Goal: Navigation & Orientation: Find specific page/section

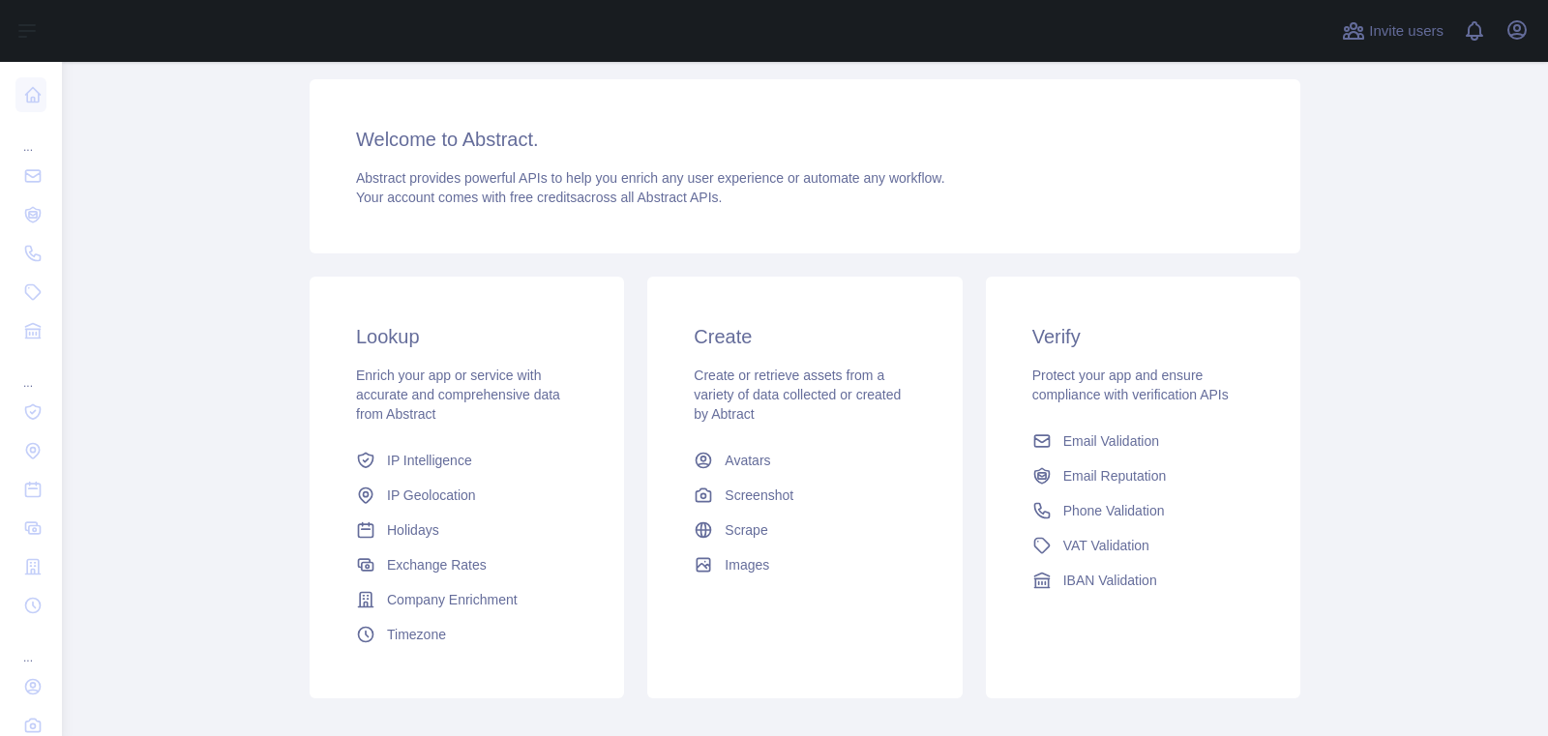
scroll to position [112, 0]
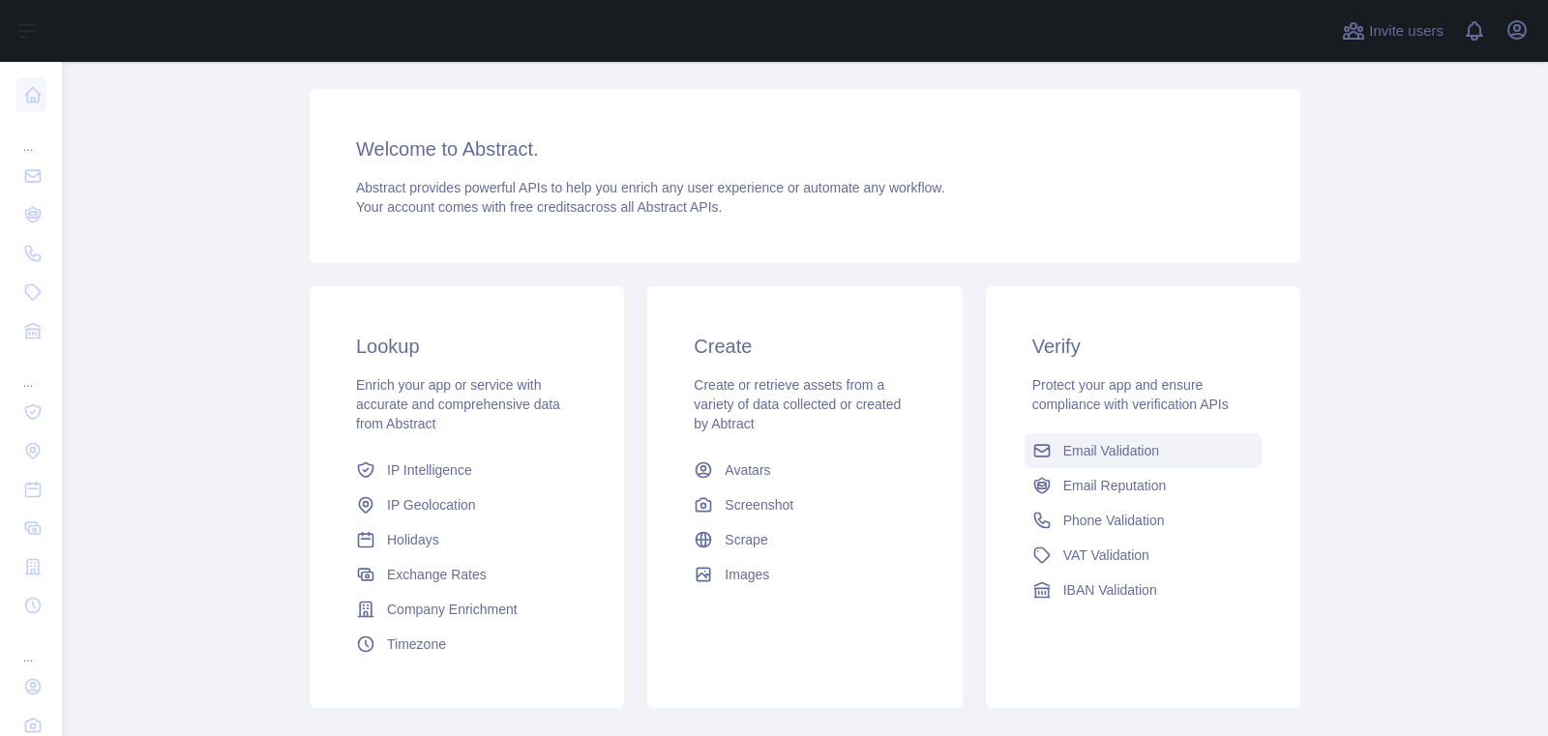
click at [1144, 459] on span "Email Validation" at bounding box center [1112, 450] width 96 height 19
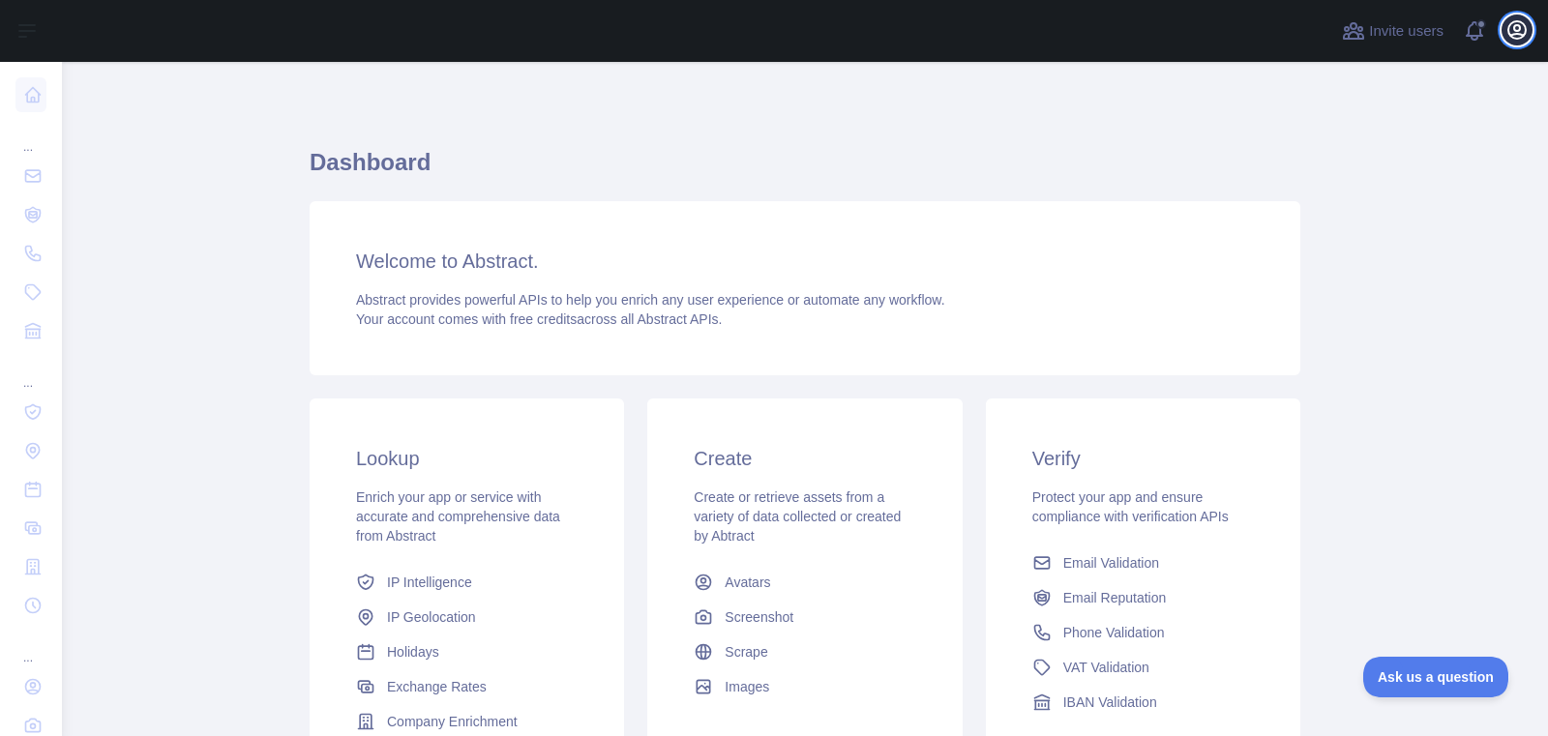
click at [1523, 26] on icon "button" at bounding box center [1517, 29] width 23 height 23
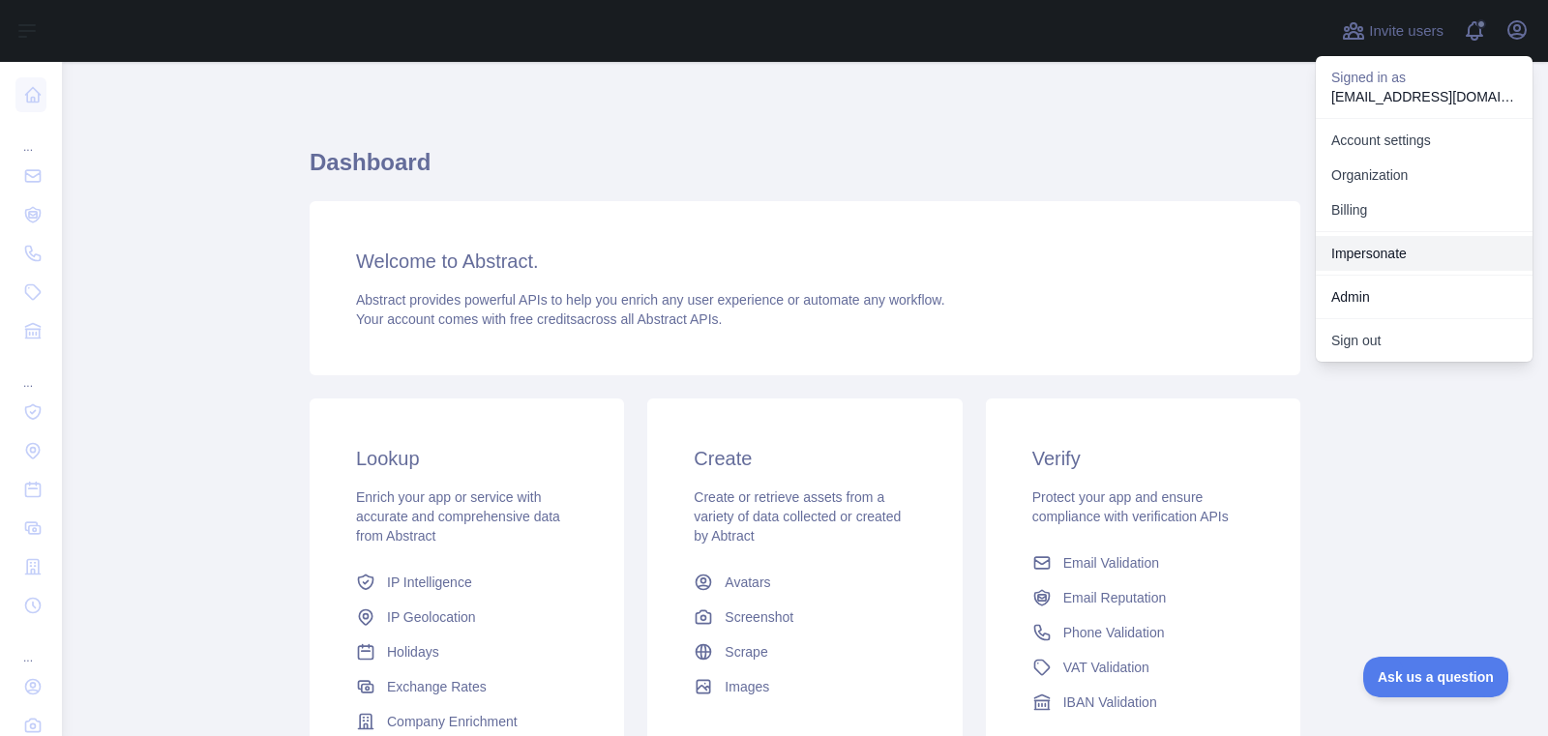
click at [1423, 259] on link "Impersonate" at bounding box center [1424, 253] width 217 height 35
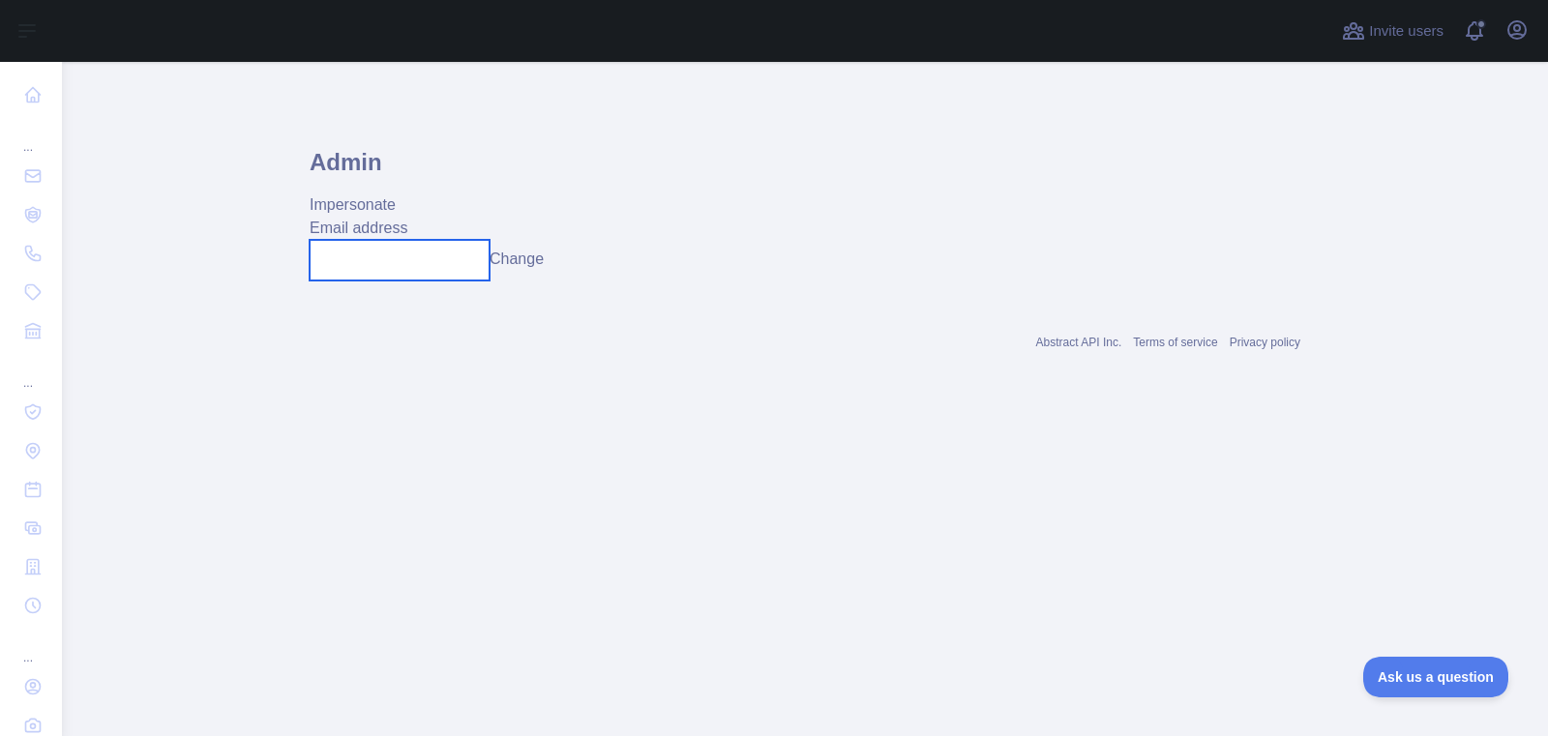
click at [462, 264] on input "text" at bounding box center [400, 260] width 180 height 41
paste input "**********"
type input "**********"
click at [526, 264] on button "Change" at bounding box center [517, 259] width 54 height 23
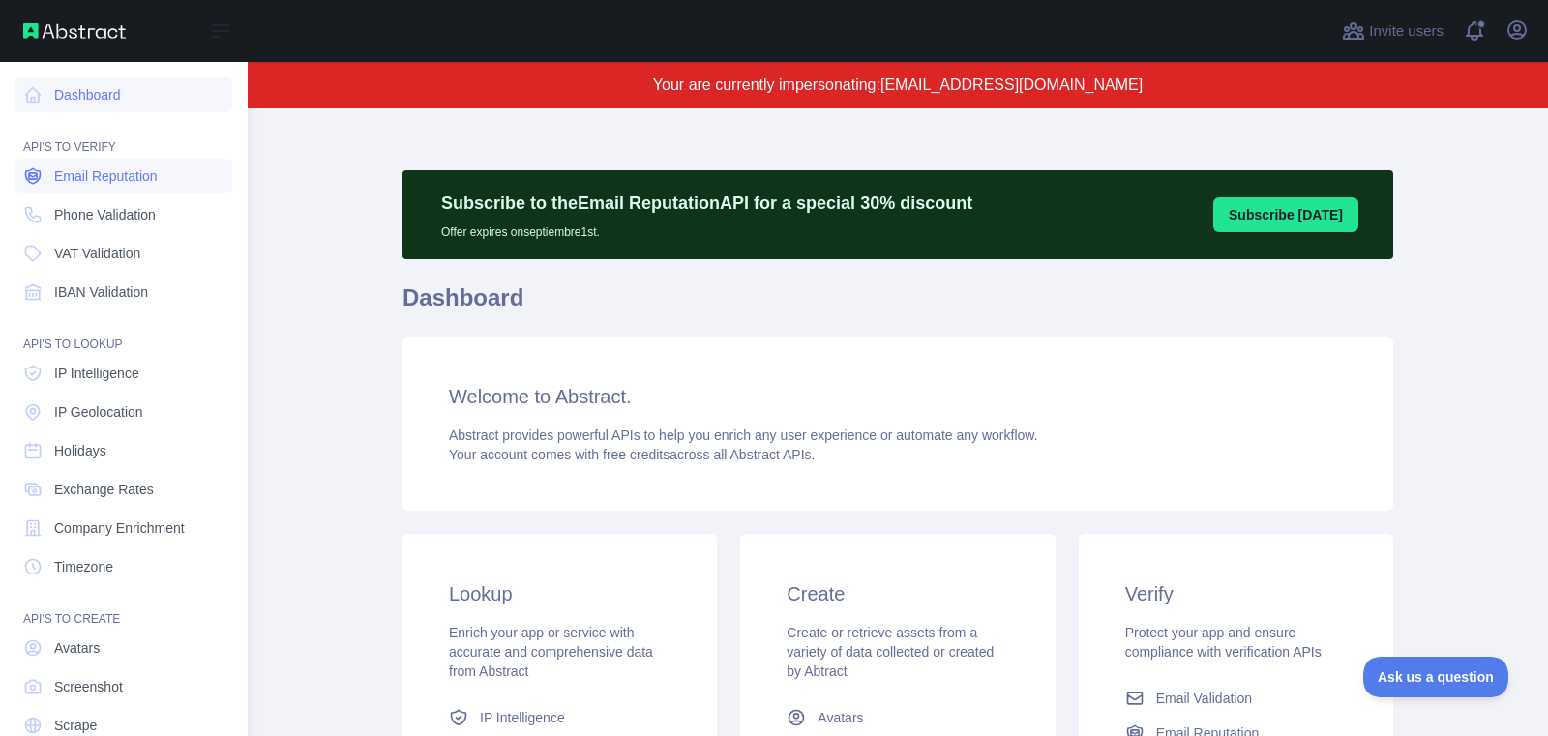
click at [80, 180] on span "Email Reputation" at bounding box center [106, 175] width 104 height 19
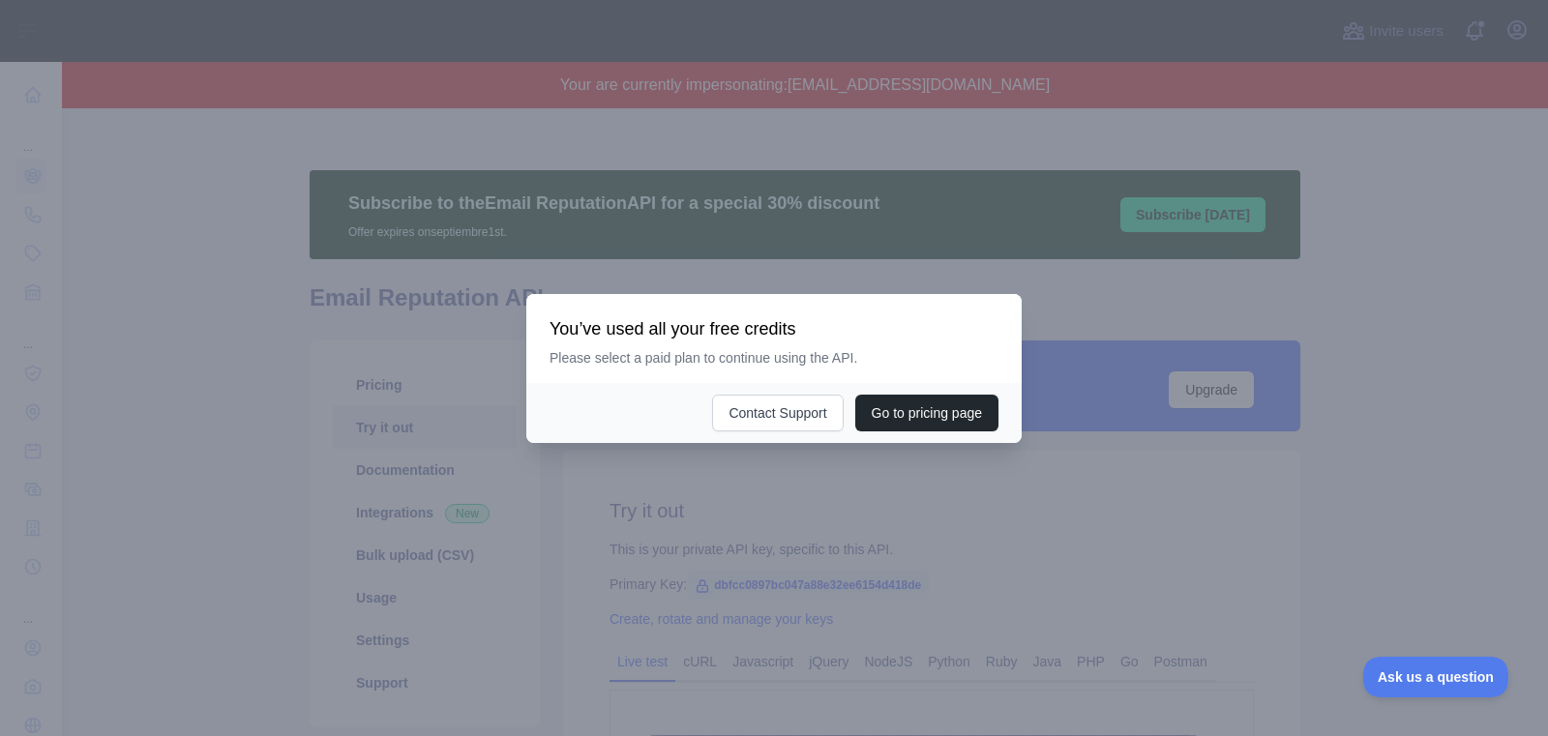
click at [743, 493] on div at bounding box center [774, 368] width 1548 height 736
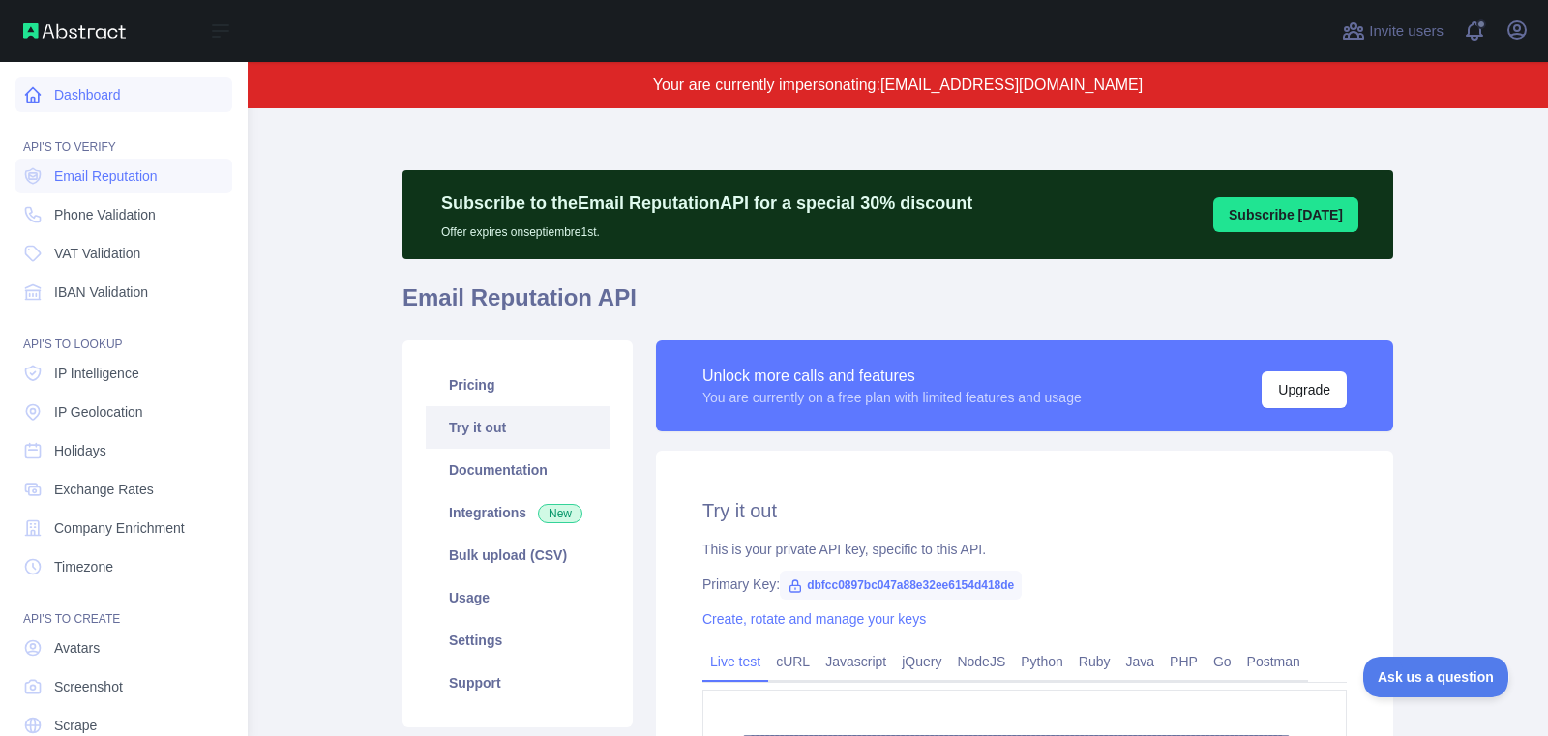
click at [60, 93] on link "Dashboard" at bounding box center [123, 94] width 217 height 35
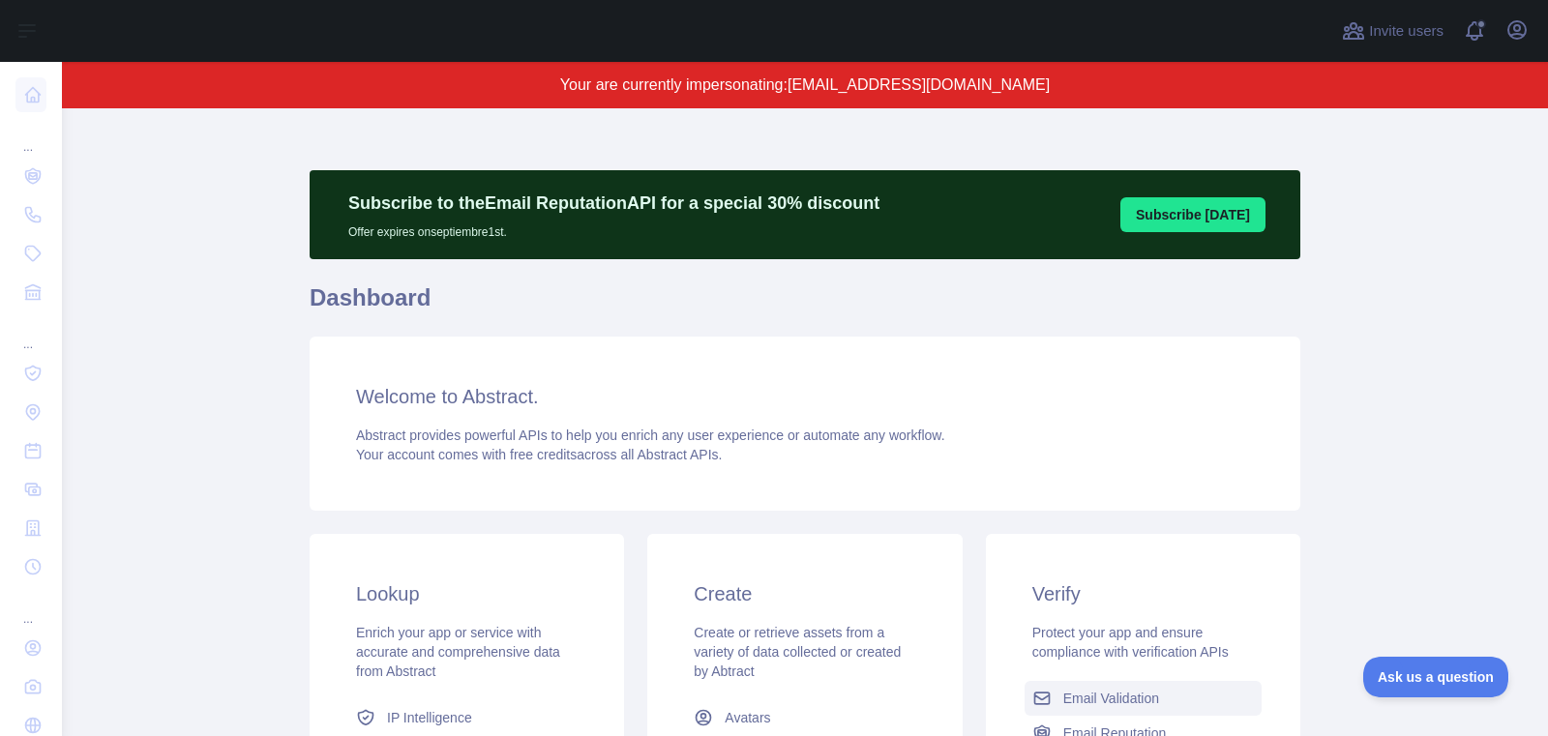
click at [1091, 696] on span "Email Validation" at bounding box center [1112, 698] width 96 height 19
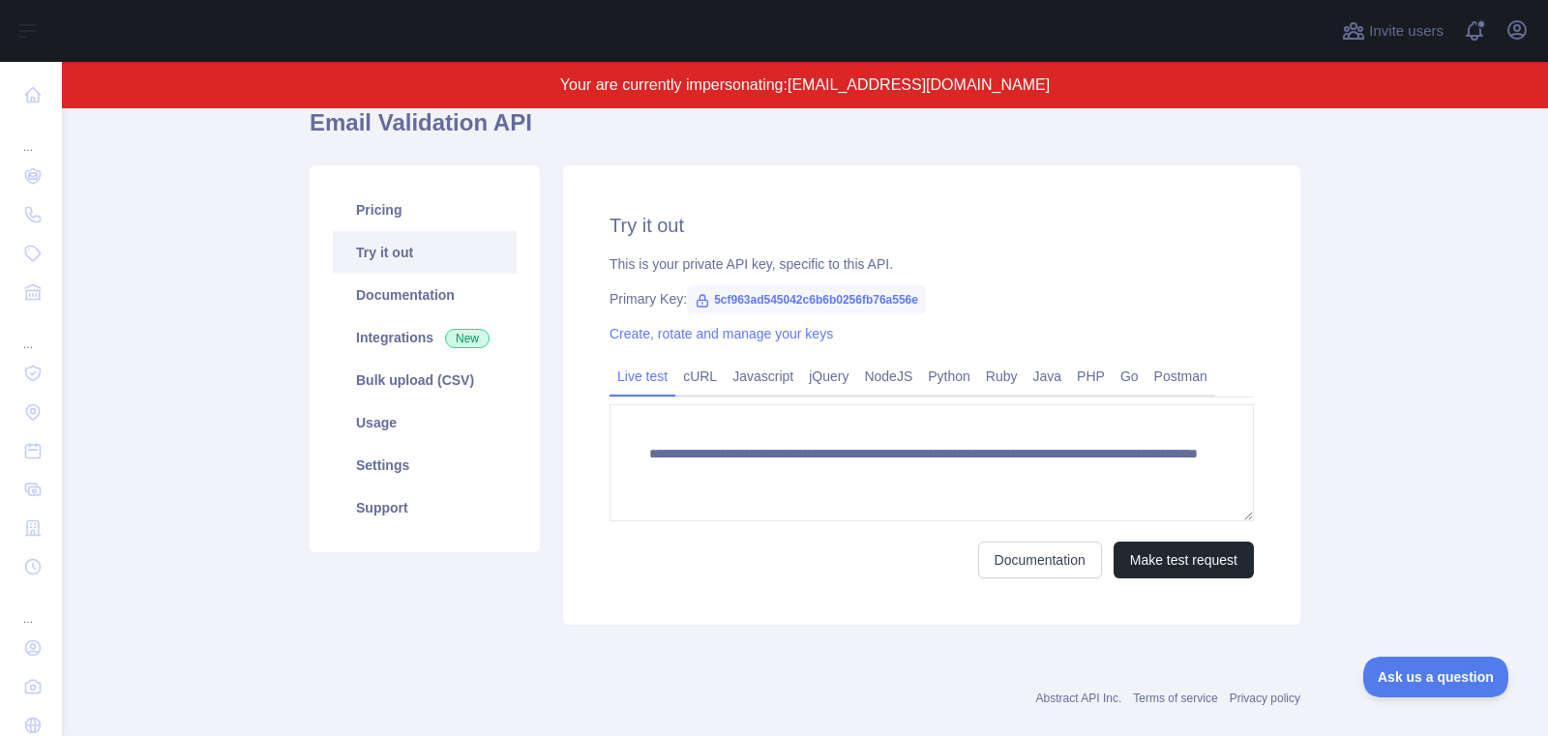
scroll to position [181, 0]
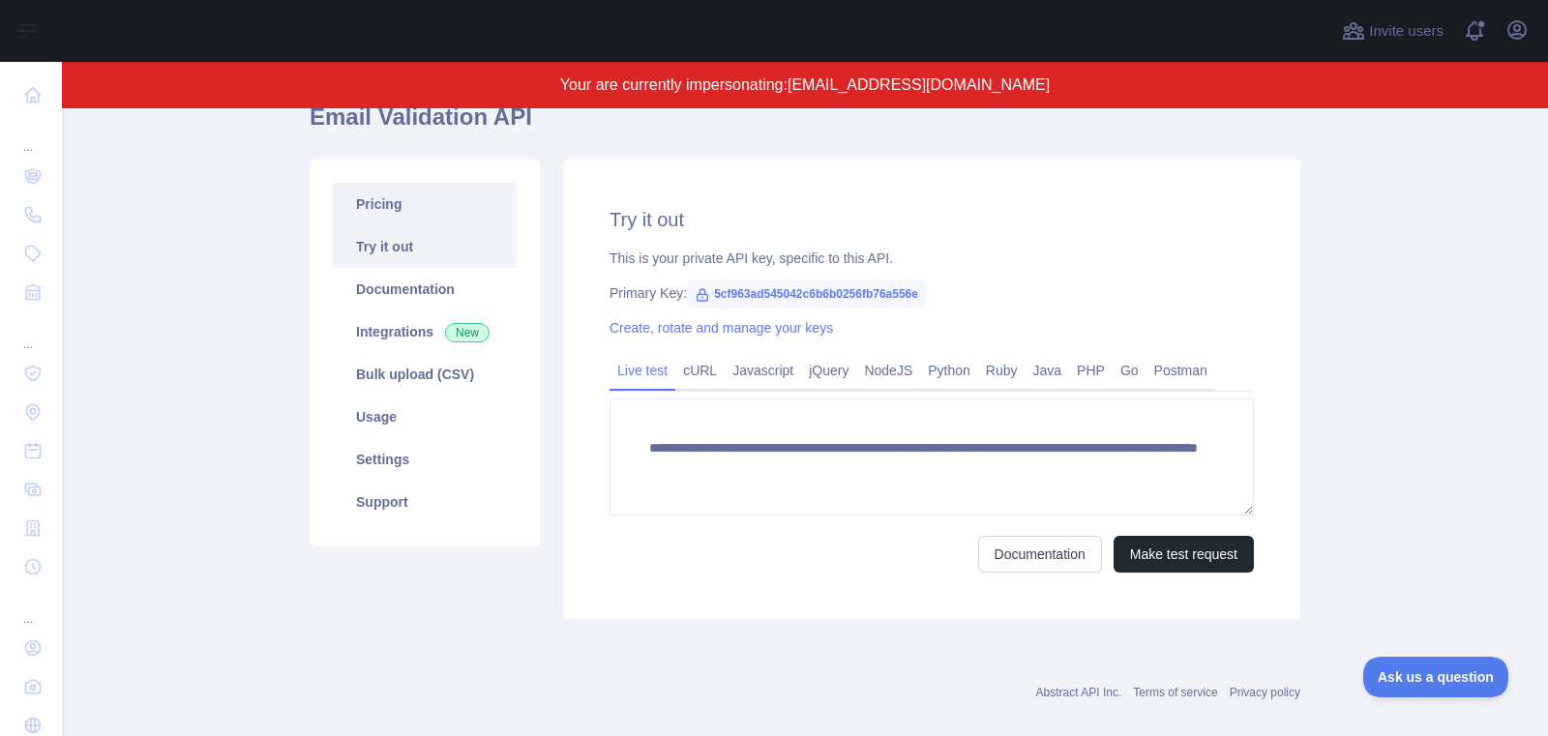
click at [395, 216] on link "Pricing" at bounding box center [425, 204] width 184 height 43
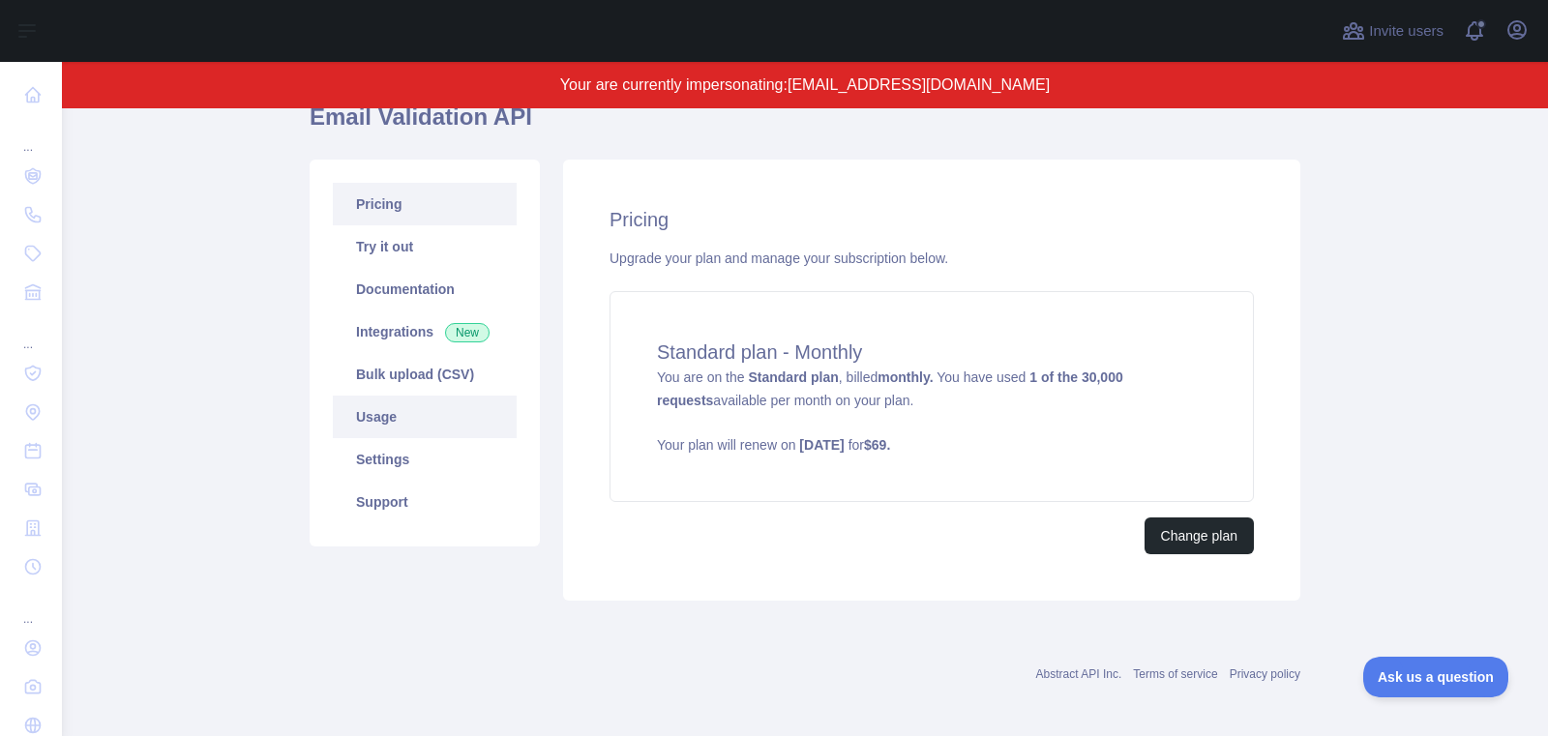
click at [436, 428] on link "Usage" at bounding box center [425, 417] width 184 height 43
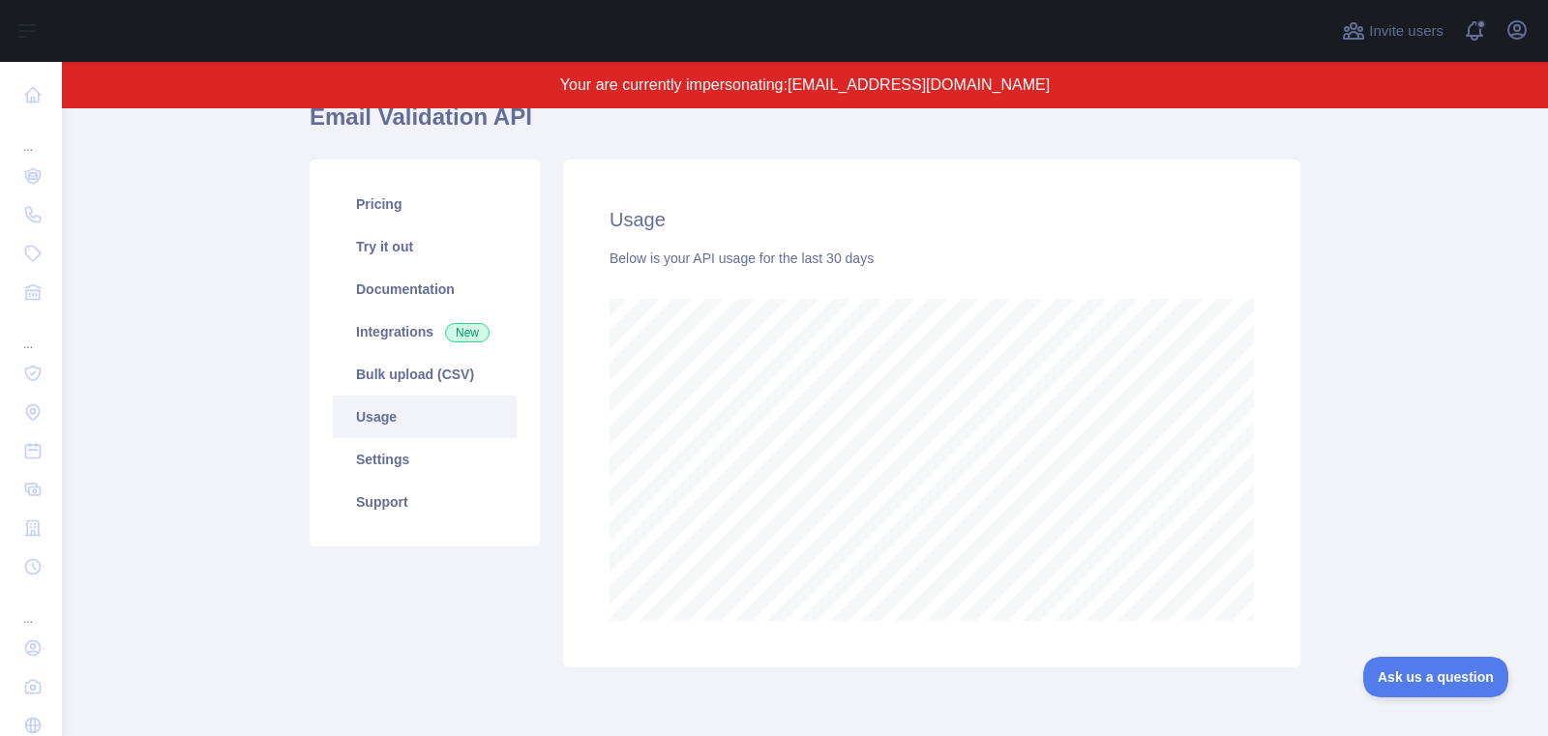
scroll to position [628, 1487]
click at [399, 203] on link "Pricing" at bounding box center [425, 204] width 184 height 43
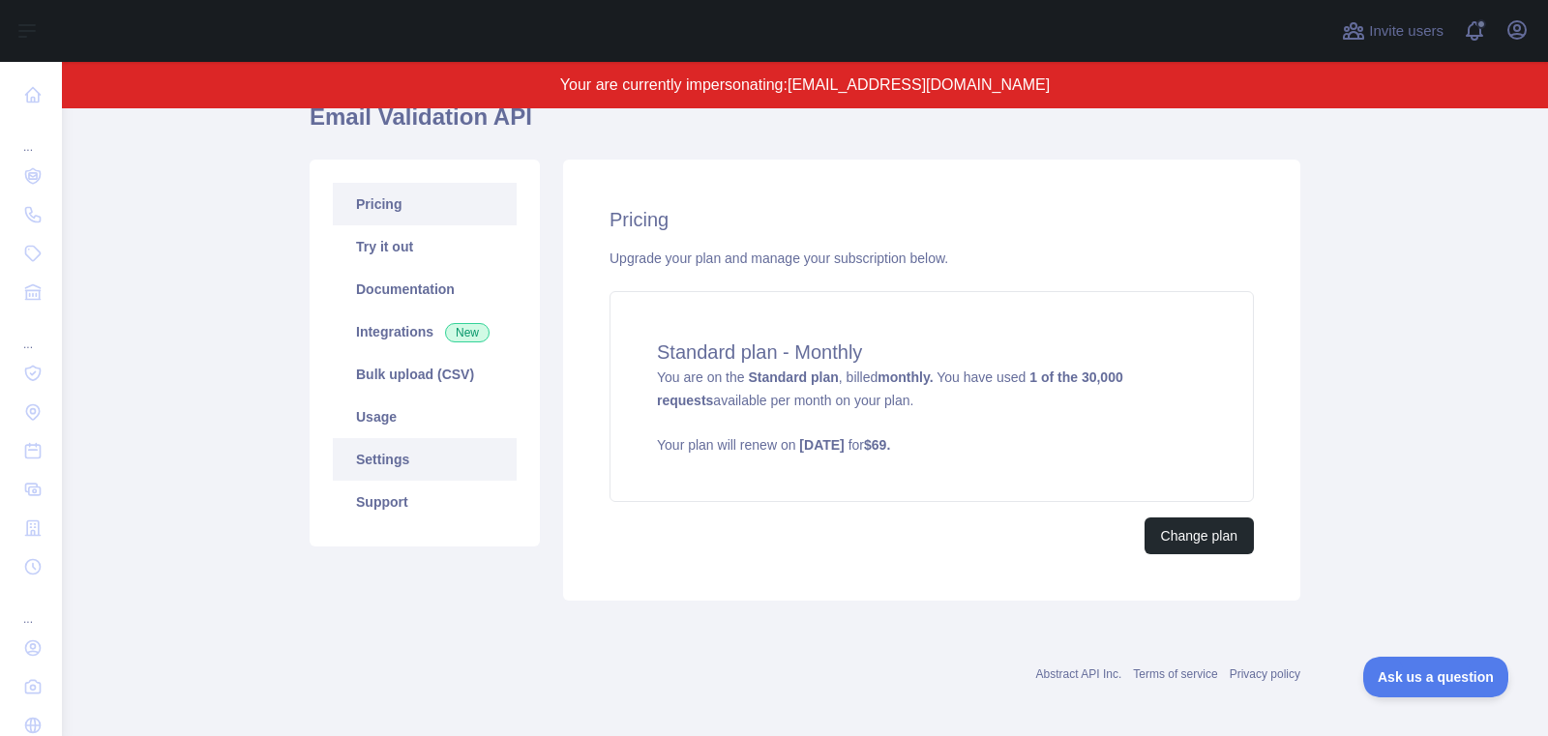
click at [459, 474] on link "Settings" at bounding box center [425, 459] width 184 height 43
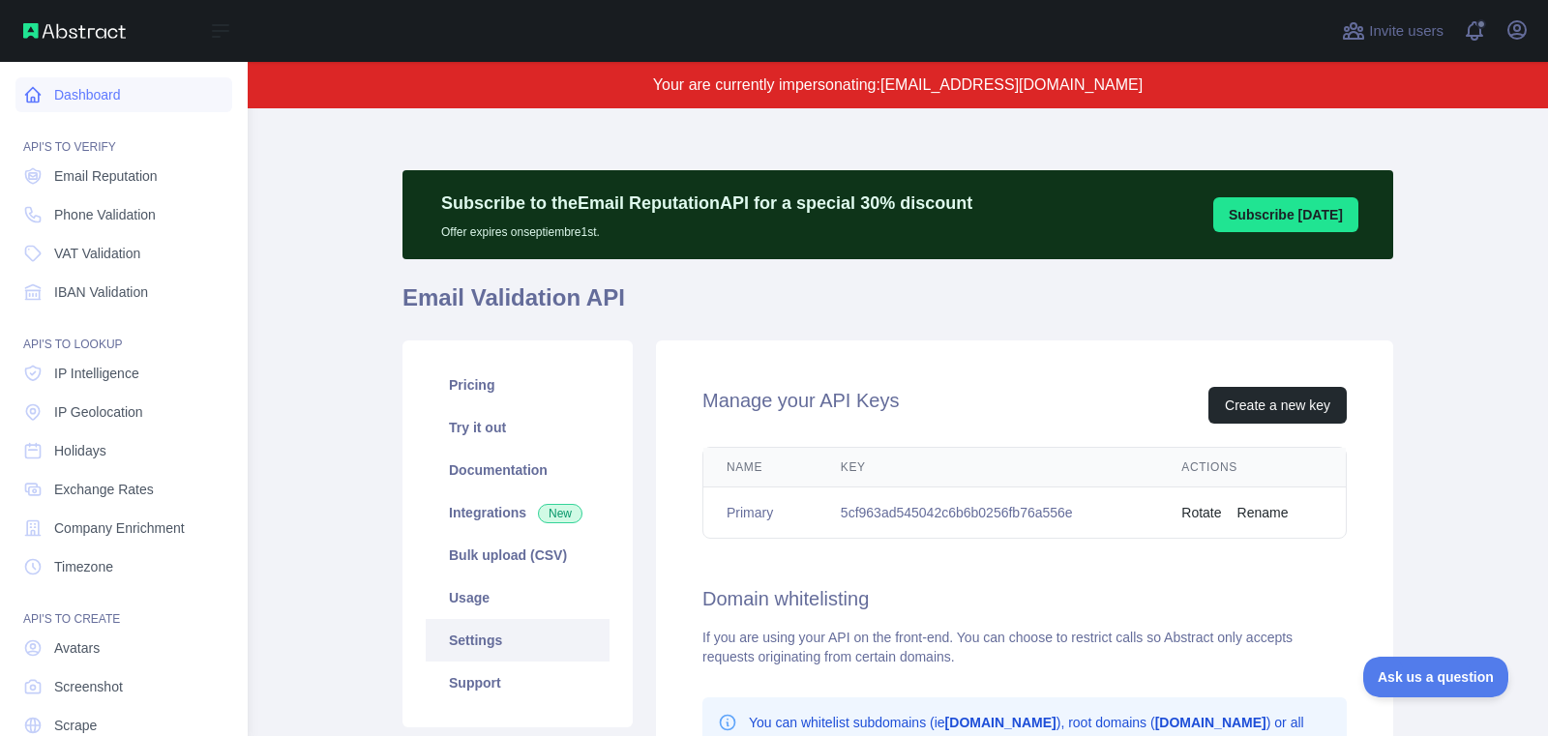
click at [35, 91] on icon at bounding box center [32, 94] width 19 height 19
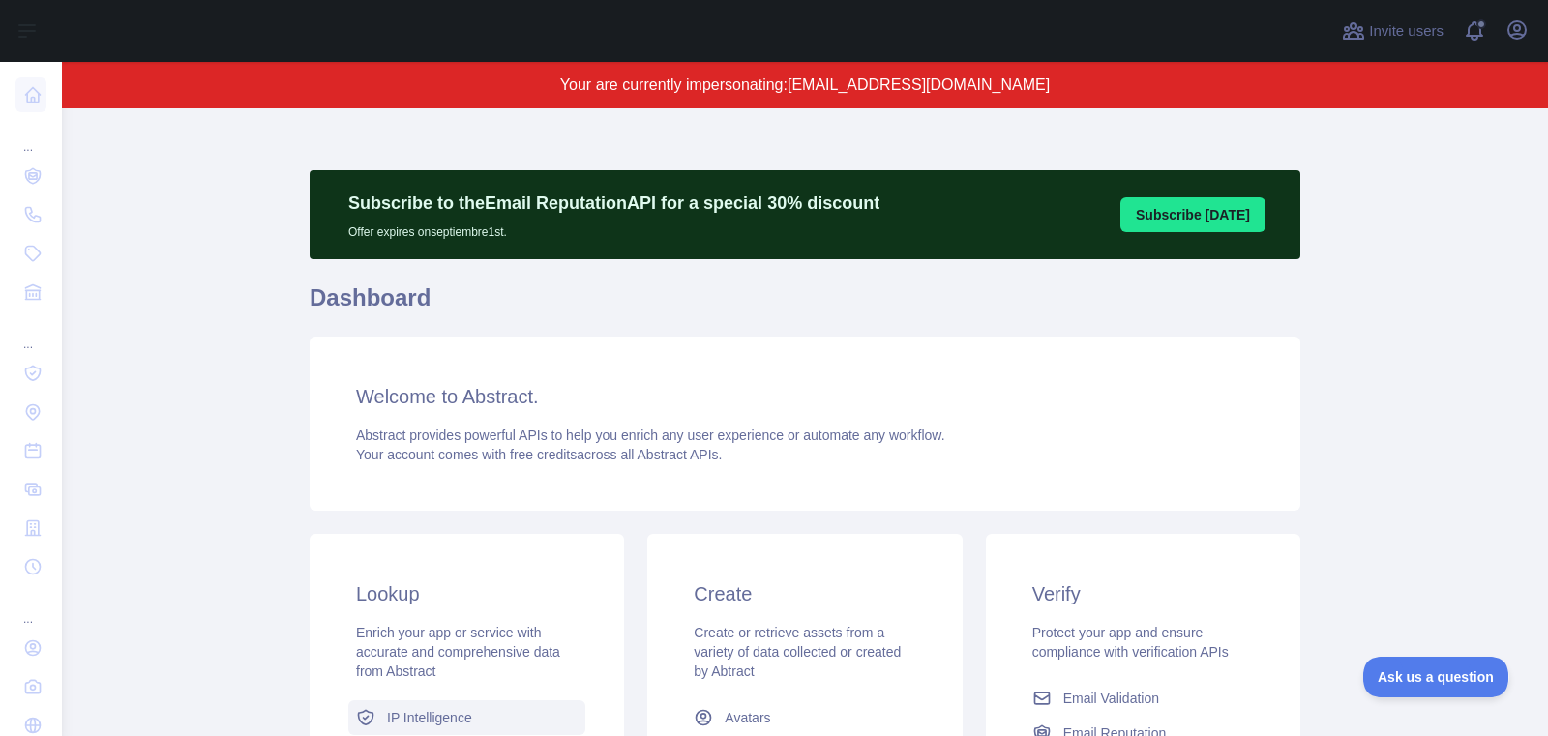
scroll to position [8, 0]
